Goal: Task Accomplishment & Management: Use online tool/utility

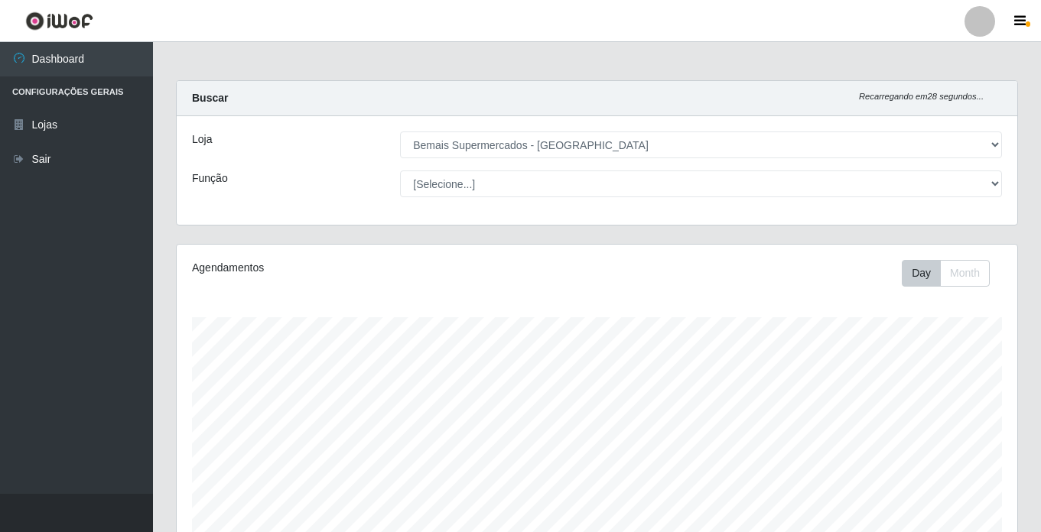
select select "250"
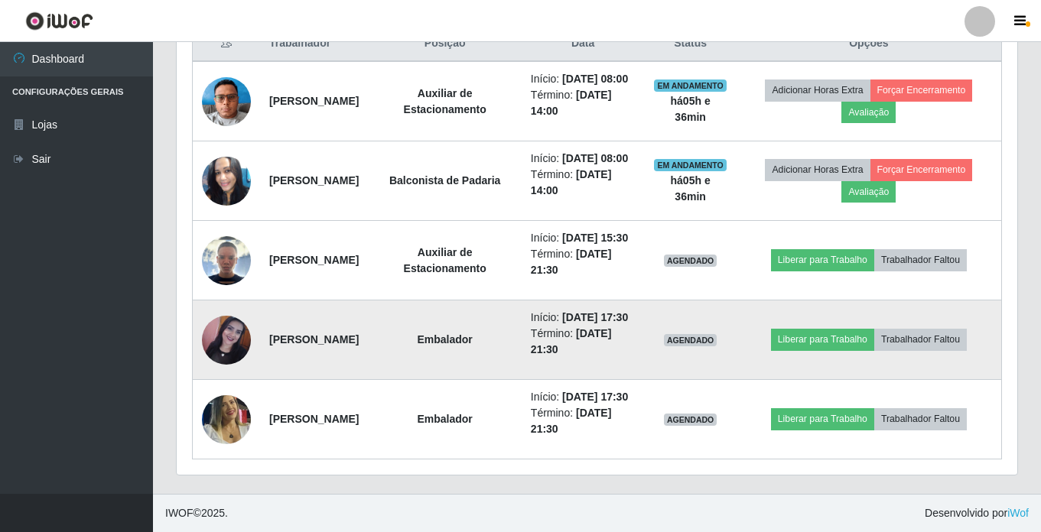
scroll to position [689, 0]
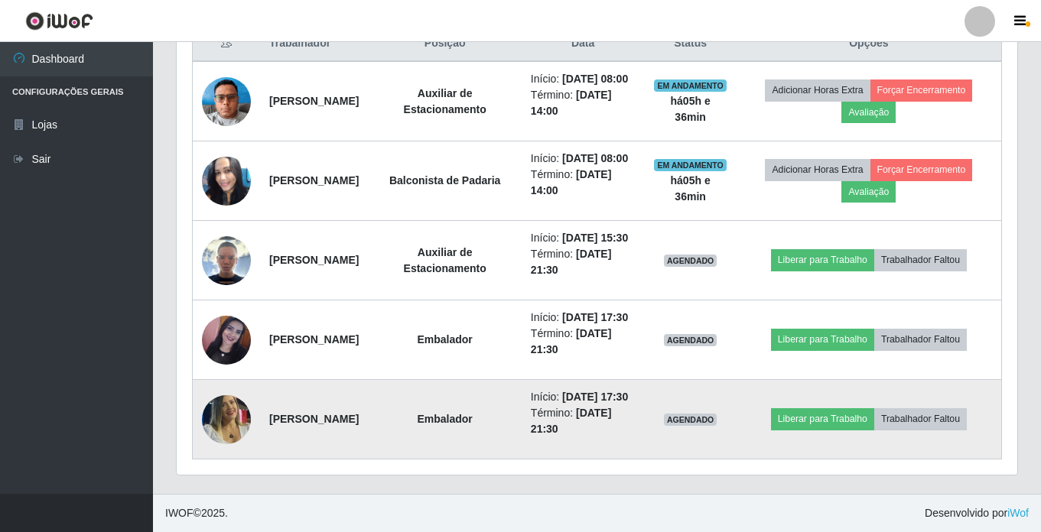
click at [232, 408] on img at bounding box center [226, 419] width 49 height 70
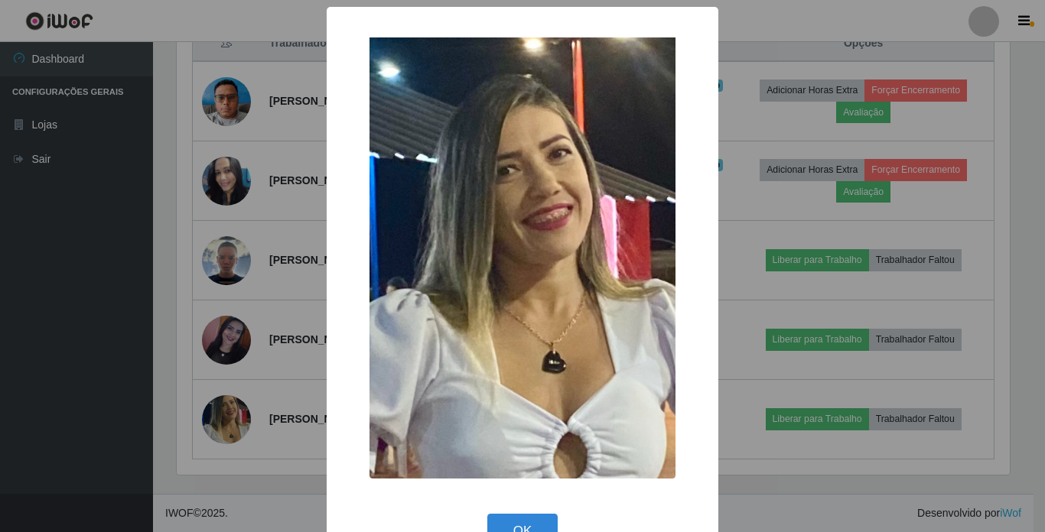
click at [281, 426] on div "× OK Cancel" at bounding box center [522, 266] width 1045 height 532
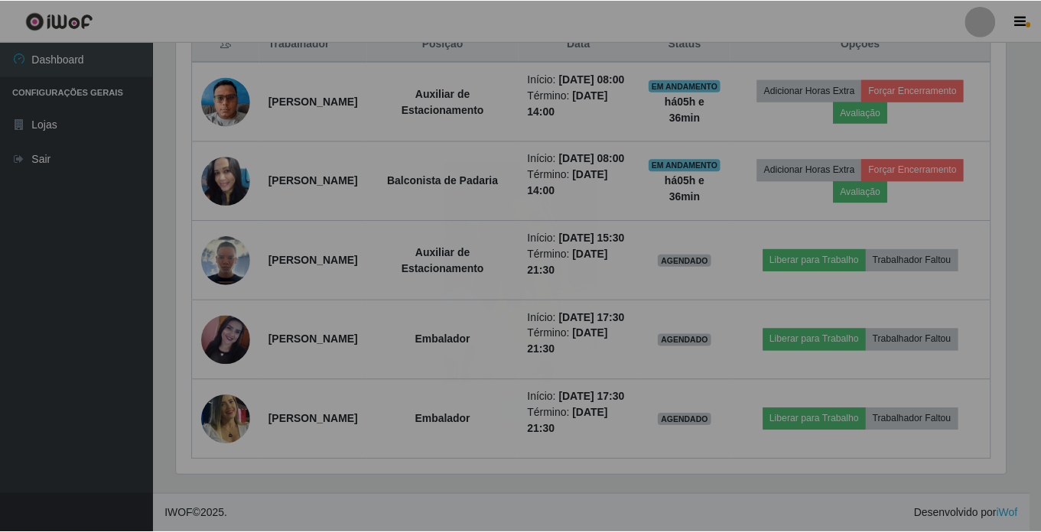
scroll to position [317, 841]
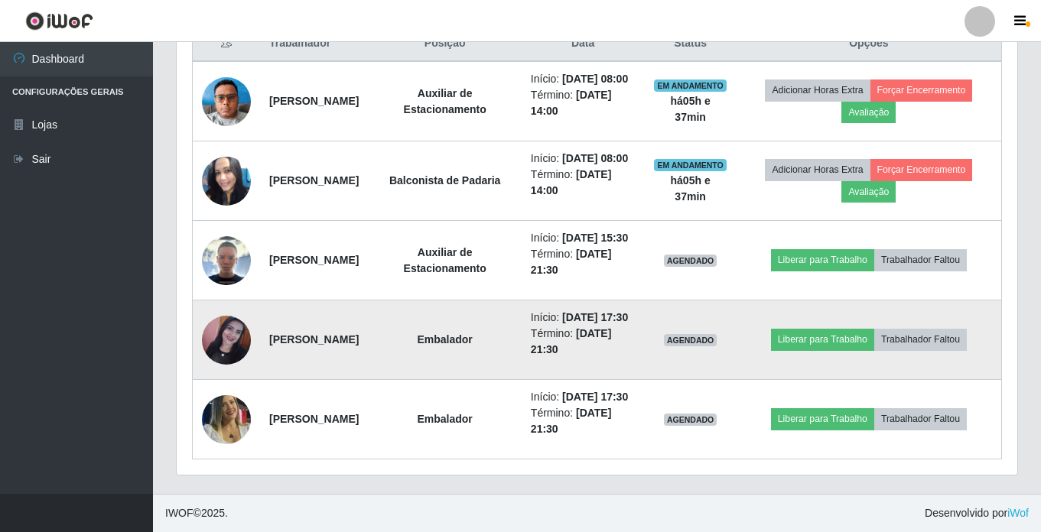
click at [239, 316] on img at bounding box center [226, 340] width 49 height 49
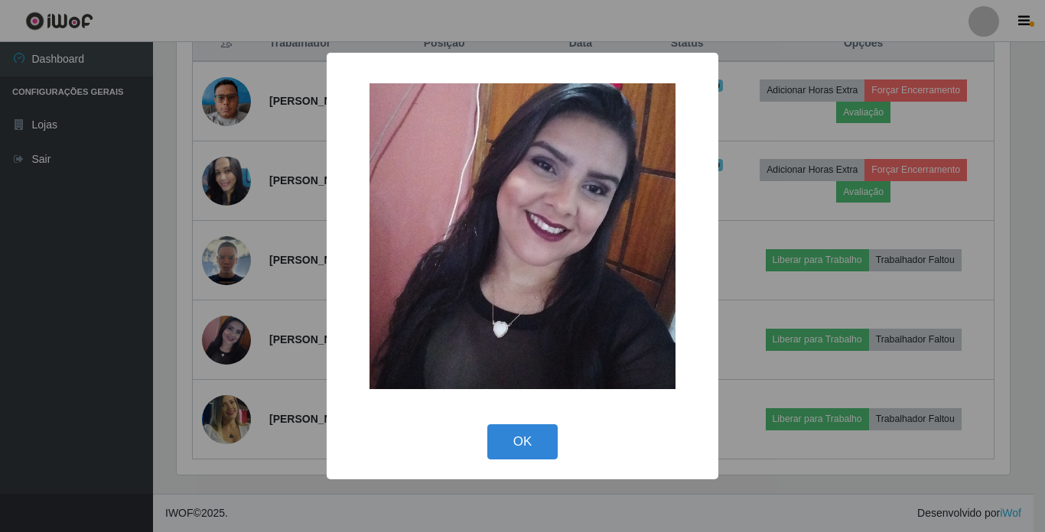
click at [272, 338] on div "× OK Cancel" at bounding box center [522, 266] width 1045 height 532
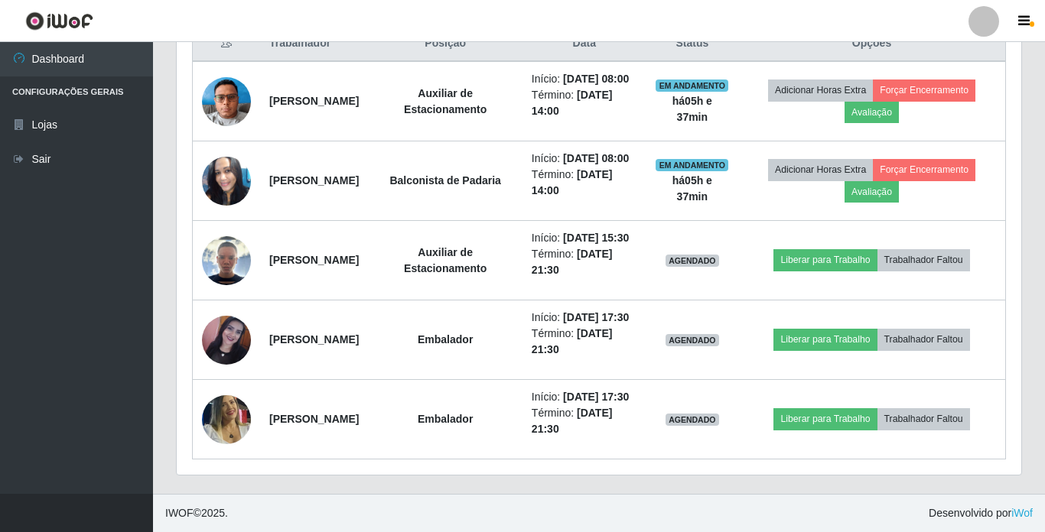
scroll to position [317, 841]
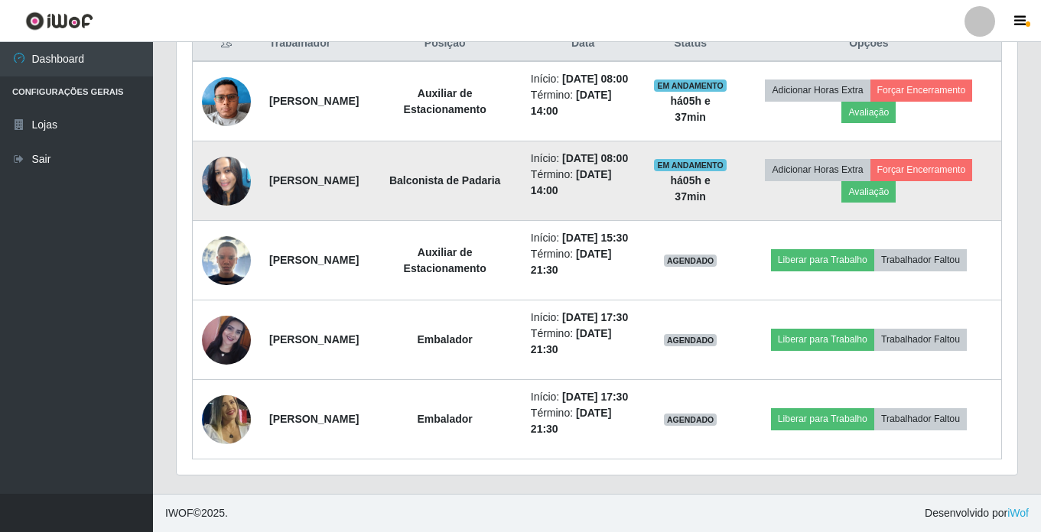
click at [229, 157] on img at bounding box center [226, 181] width 49 height 49
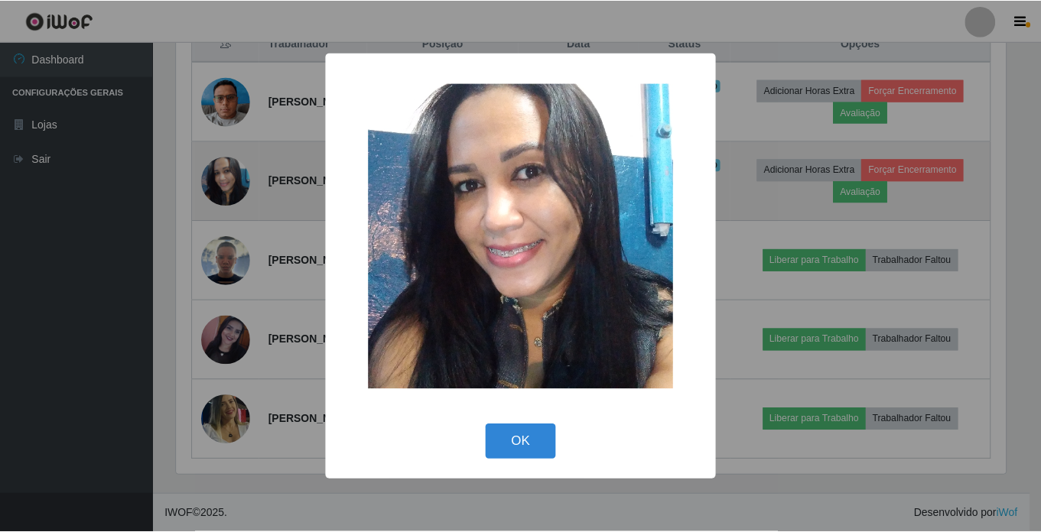
scroll to position [317, 833]
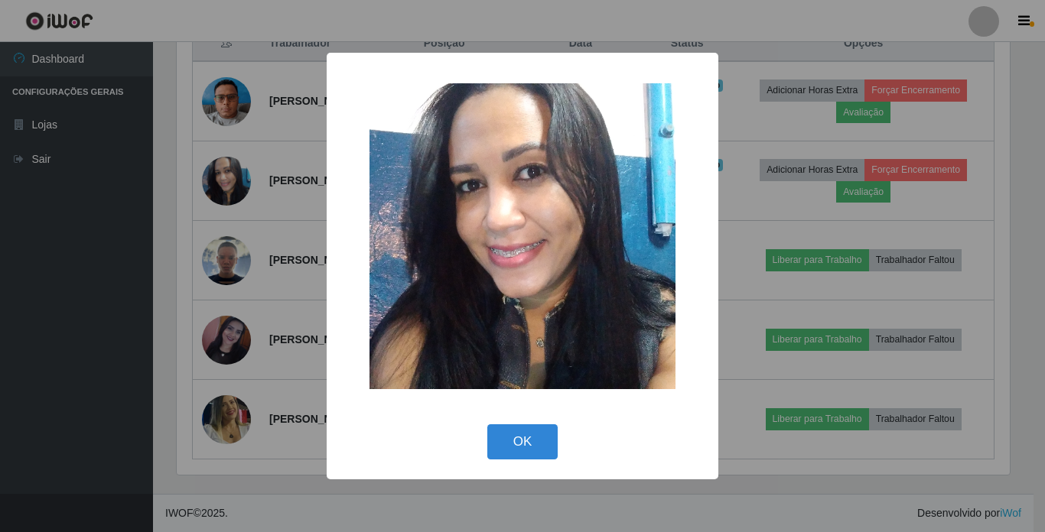
click at [278, 142] on div "× OK Cancel" at bounding box center [522, 266] width 1045 height 532
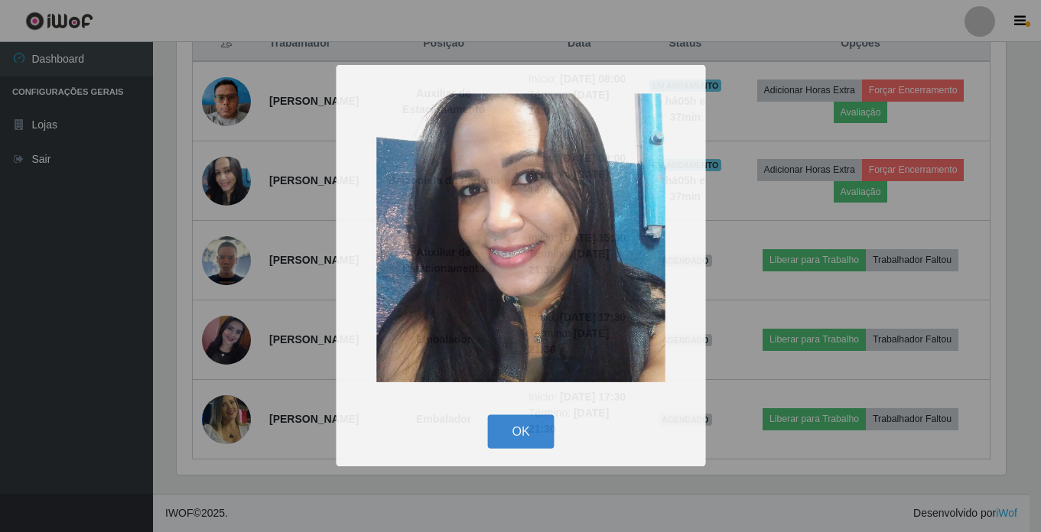
scroll to position [317, 841]
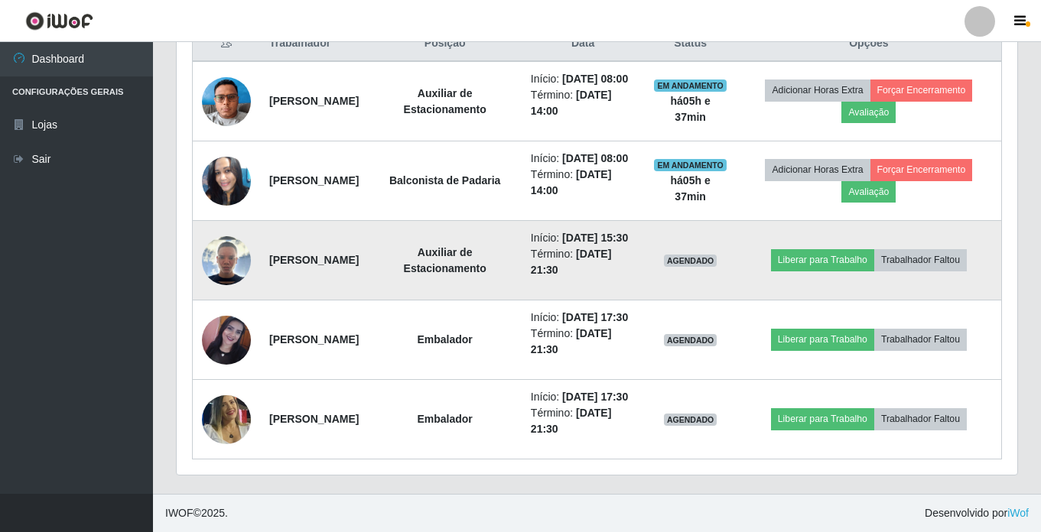
click at [221, 236] on img at bounding box center [226, 260] width 49 height 49
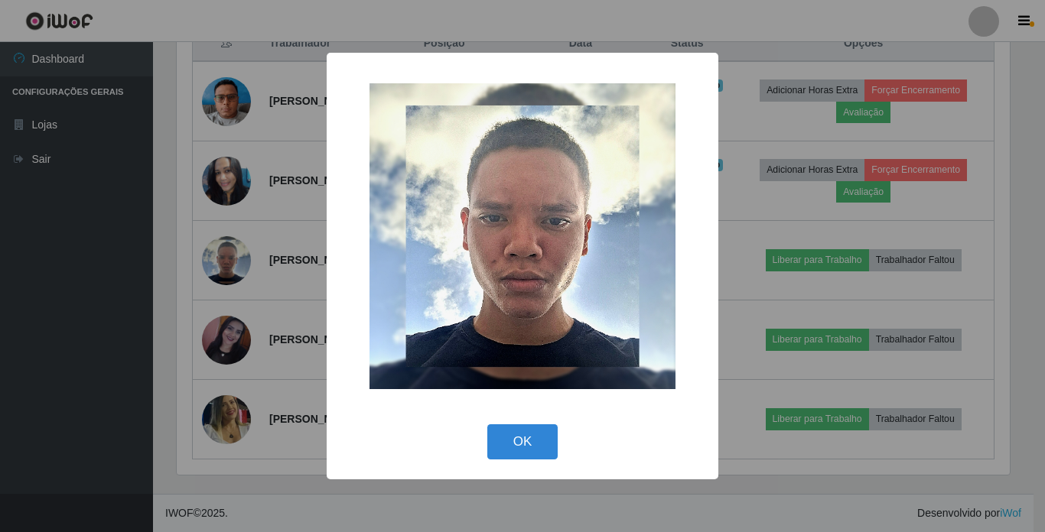
click at [262, 242] on div "× OK Cancel" at bounding box center [522, 266] width 1045 height 532
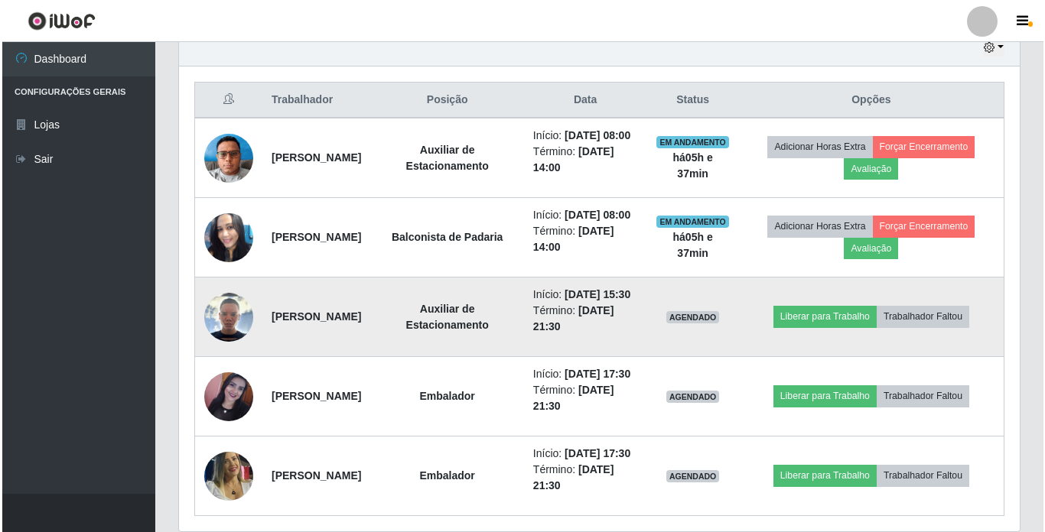
scroll to position [536, 0]
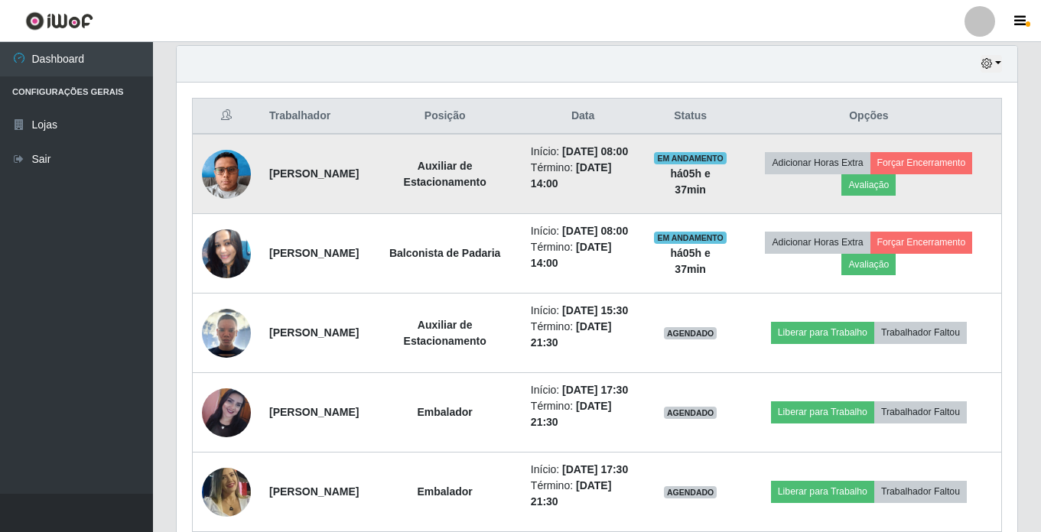
click at [222, 183] on img at bounding box center [226, 174] width 49 height 65
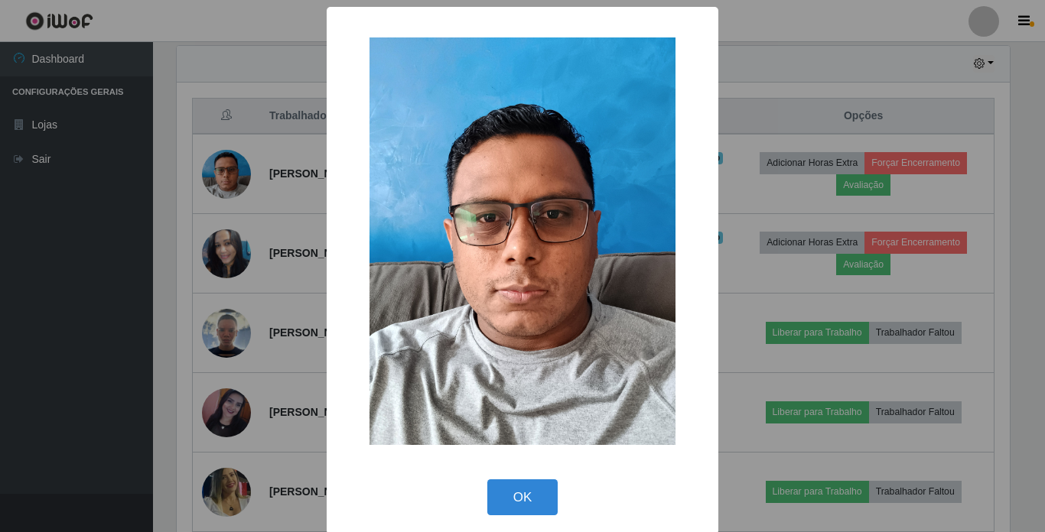
click at [268, 201] on div "× OK Cancel" at bounding box center [522, 266] width 1045 height 532
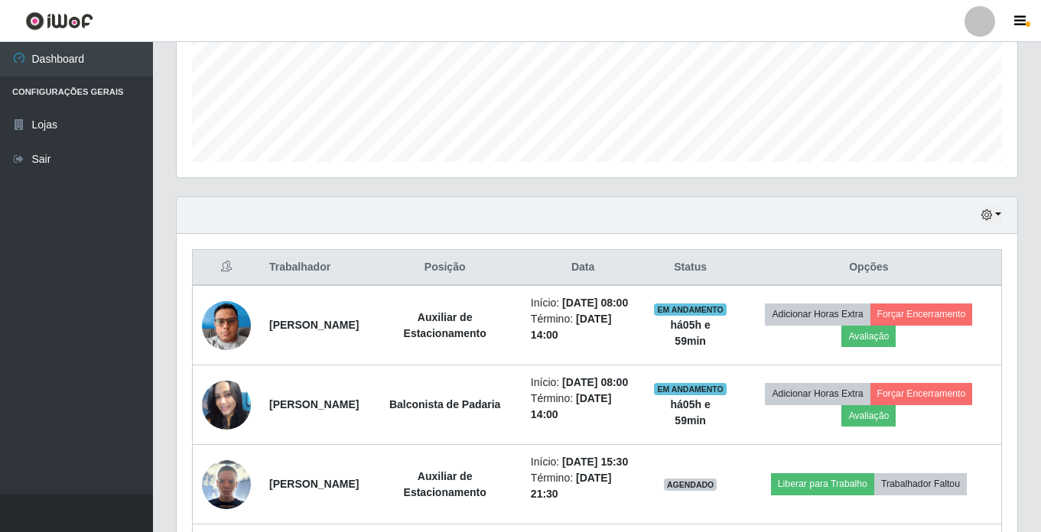
scroll to position [383, 0]
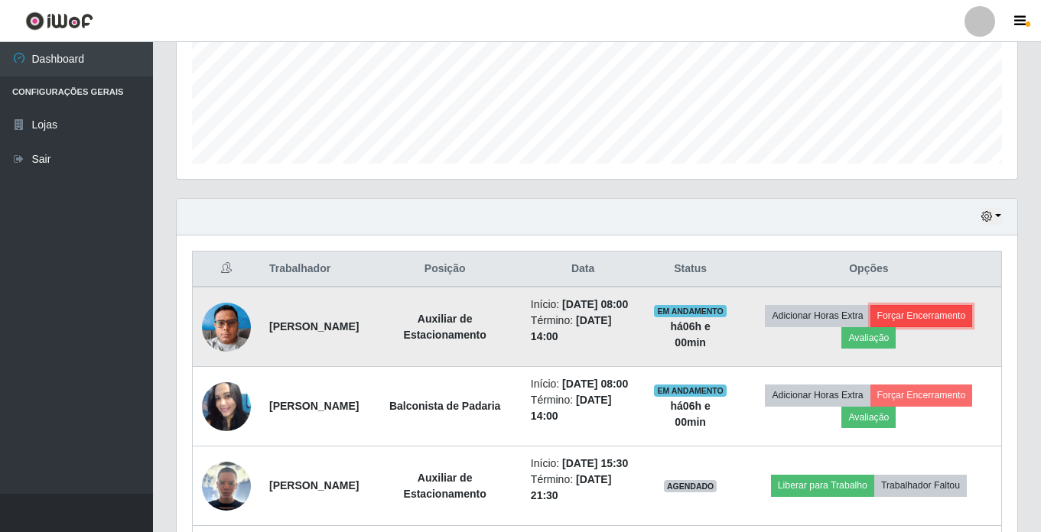
click at [935, 326] on button "Forçar Encerramento" at bounding box center [921, 315] width 102 height 21
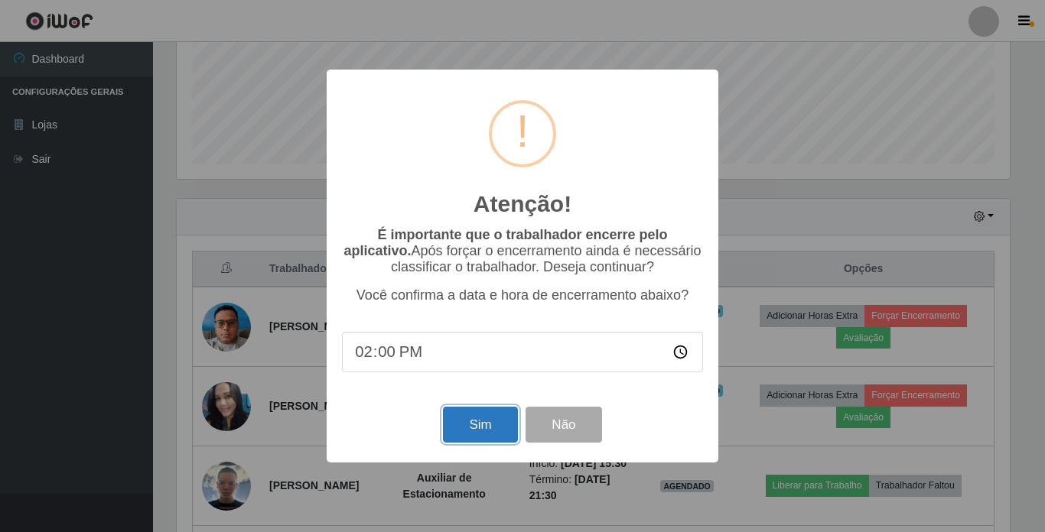
click at [483, 429] on button "Sim" at bounding box center [480, 425] width 74 height 36
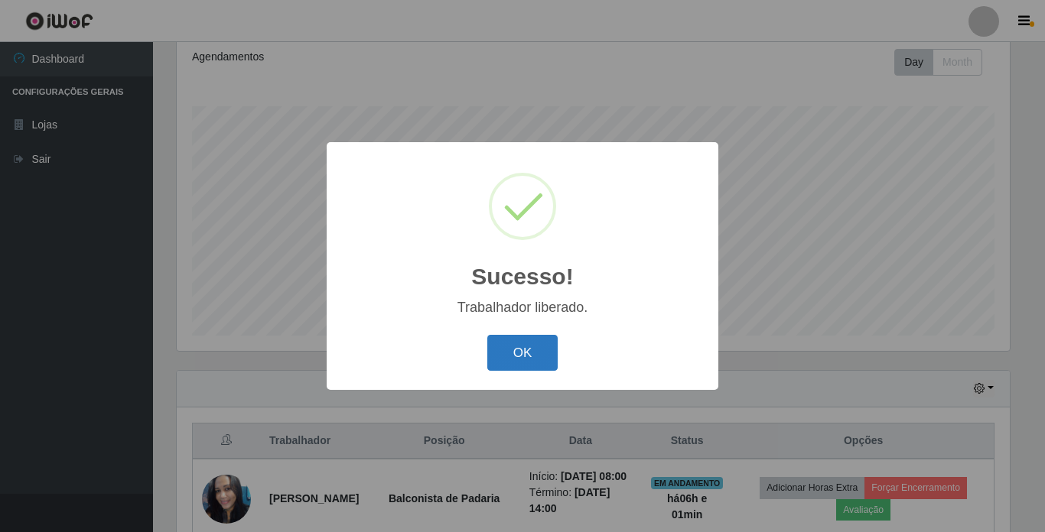
click at [530, 351] on button "OK" at bounding box center [522, 353] width 71 height 36
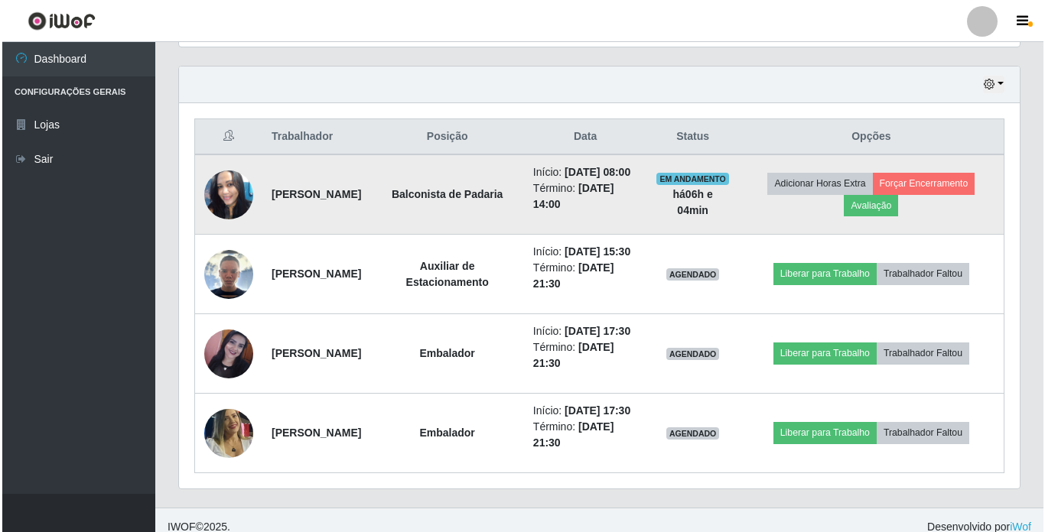
scroll to position [517, 0]
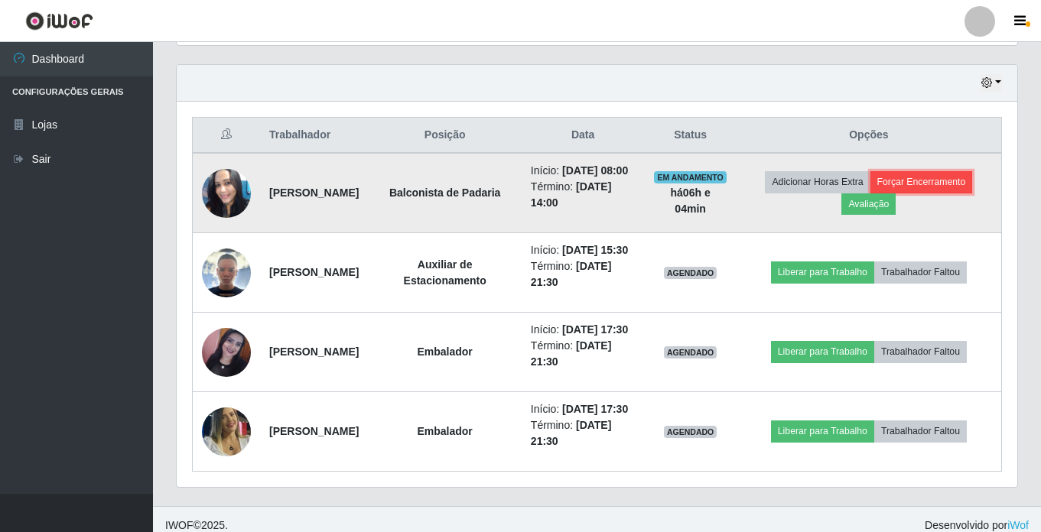
click at [932, 192] on button "Forçar Encerramento" at bounding box center [921, 181] width 102 height 21
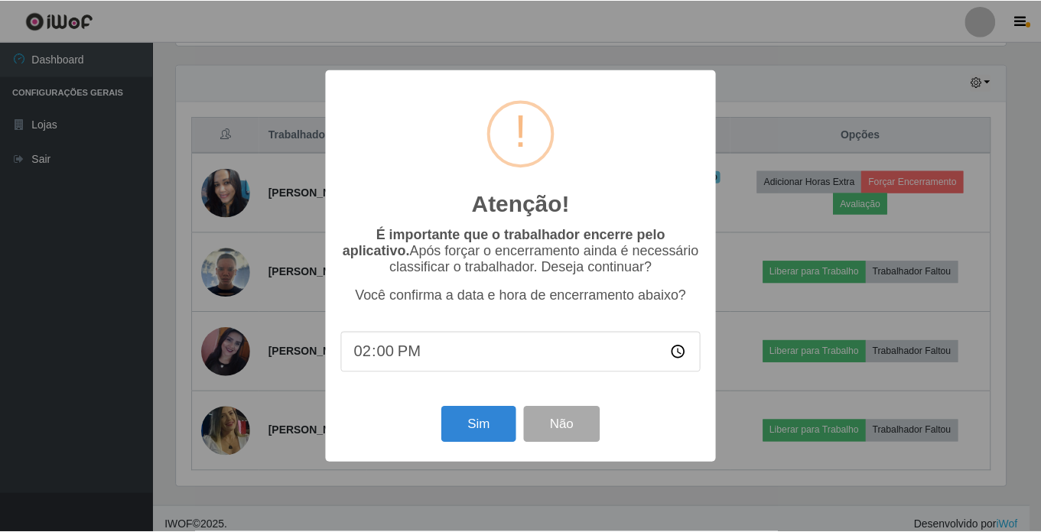
scroll to position [317, 833]
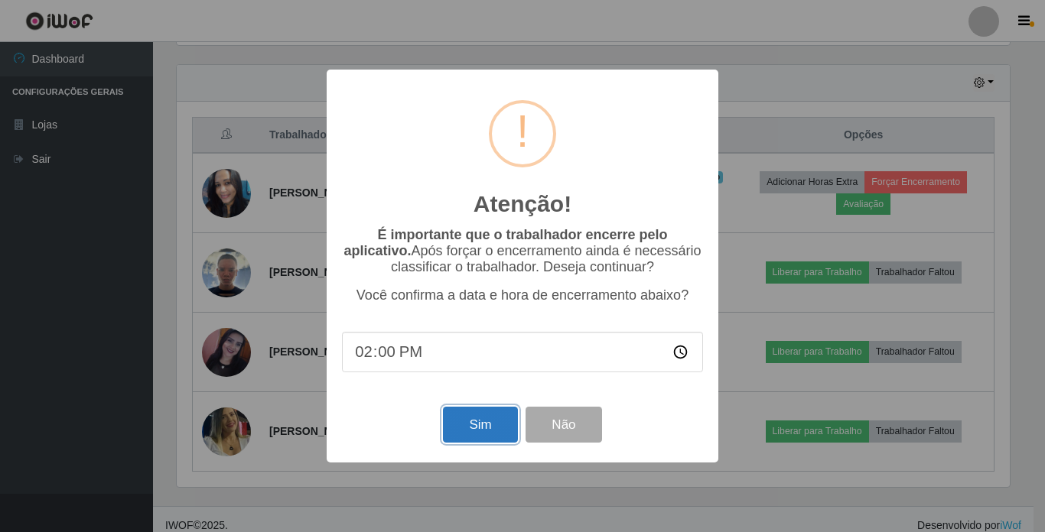
click at [486, 431] on button "Sim" at bounding box center [480, 425] width 74 height 36
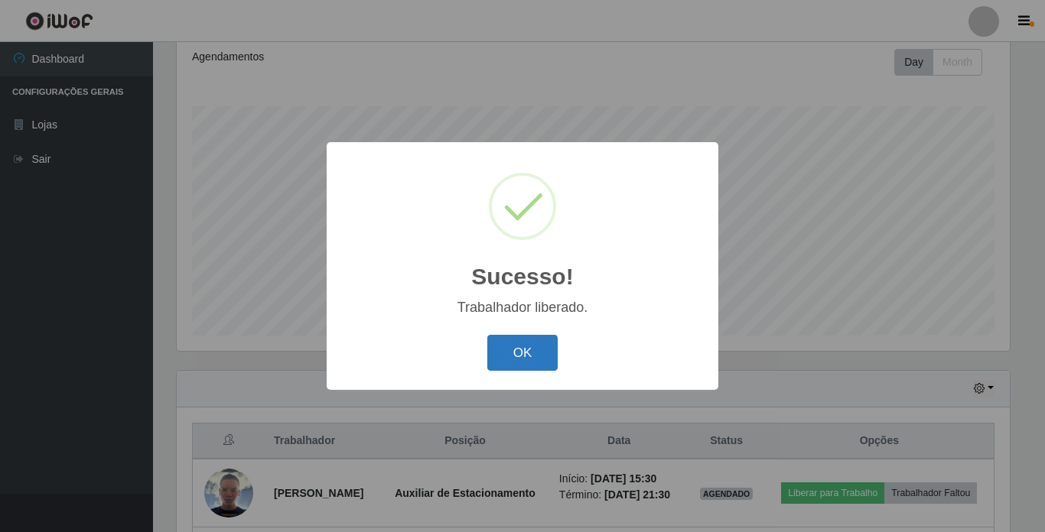
click at [538, 357] on button "OK" at bounding box center [522, 353] width 71 height 36
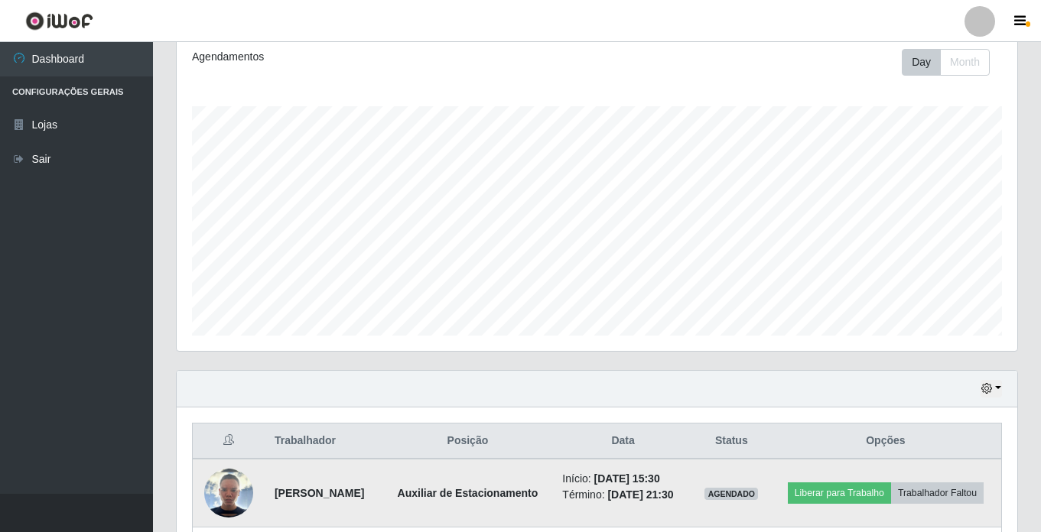
scroll to position [144, 0]
